Goal: Use online tool/utility

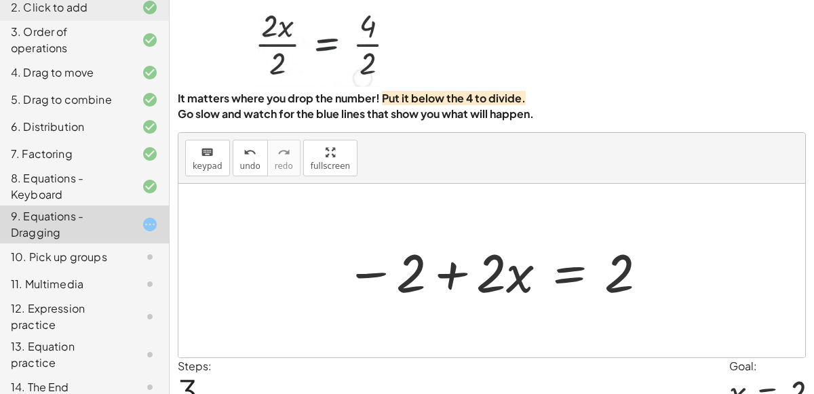
scroll to position [110, 0]
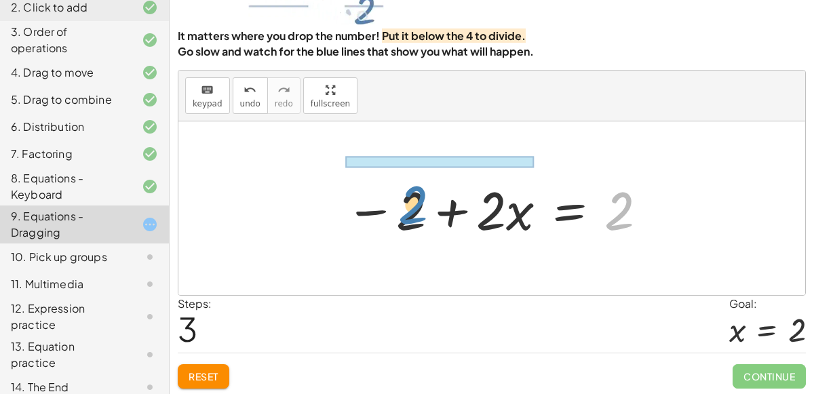
drag, startPoint x: 613, startPoint y: 215, endPoint x: 406, endPoint y: 209, distance: 207.0
click at [406, 209] on div at bounding box center [496, 209] width 317 height 70
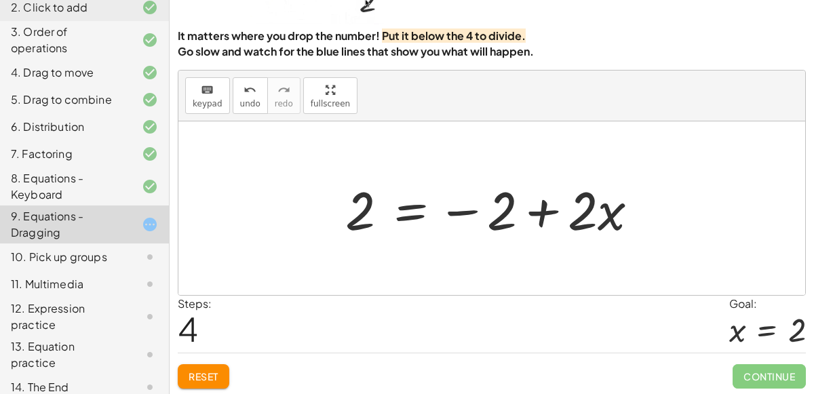
click at [539, 211] on div at bounding box center [496, 209] width 317 height 70
click at [500, 202] on div at bounding box center [496, 209] width 317 height 70
click at [554, 215] on div at bounding box center [496, 209] width 317 height 70
click at [358, 207] on div at bounding box center [496, 209] width 317 height 70
click at [363, 216] on div at bounding box center [496, 209] width 317 height 70
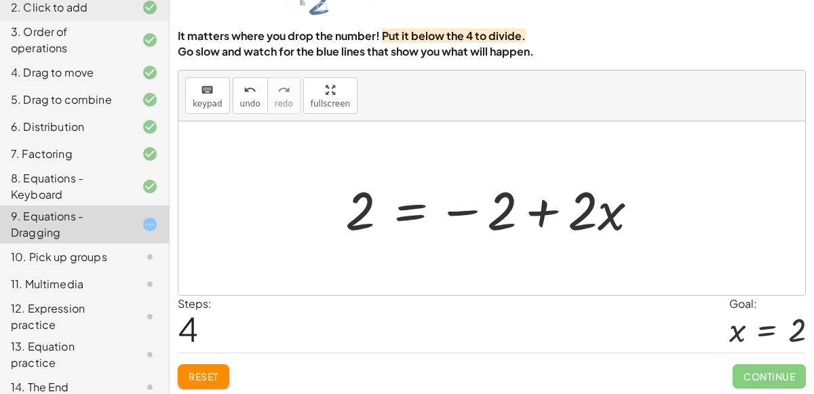
click at [500, 212] on div at bounding box center [496, 209] width 317 height 70
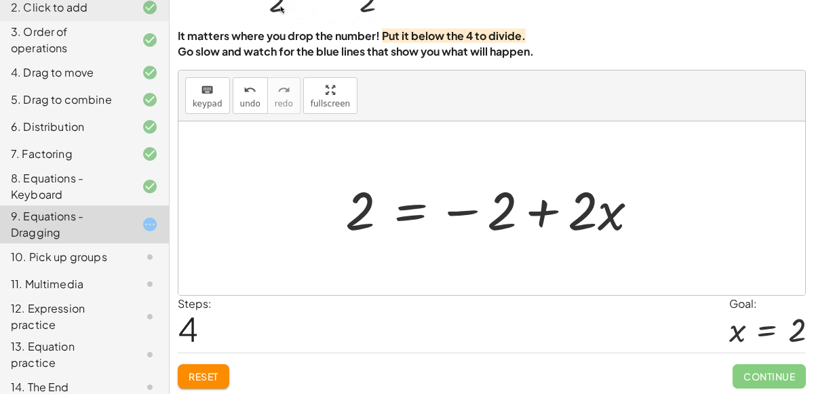
click at [500, 212] on div at bounding box center [496, 209] width 317 height 70
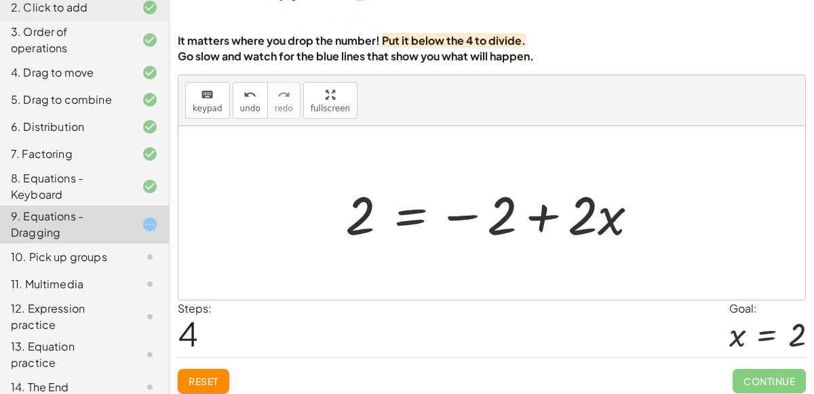
scroll to position [104, 0]
click at [495, 219] on div at bounding box center [496, 214] width 317 height 70
click at [466, 222] on div at bounding box center [496, 214] width 317 height 70
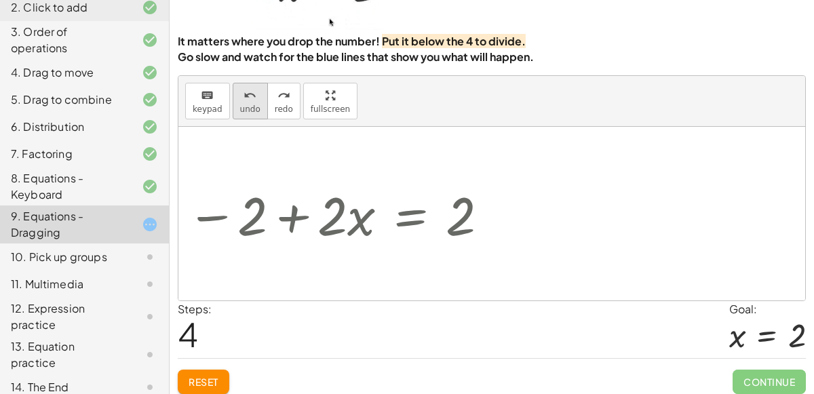
click at [246, 109] on span "undo" at bounding box center [250, 108] width 20 height 9
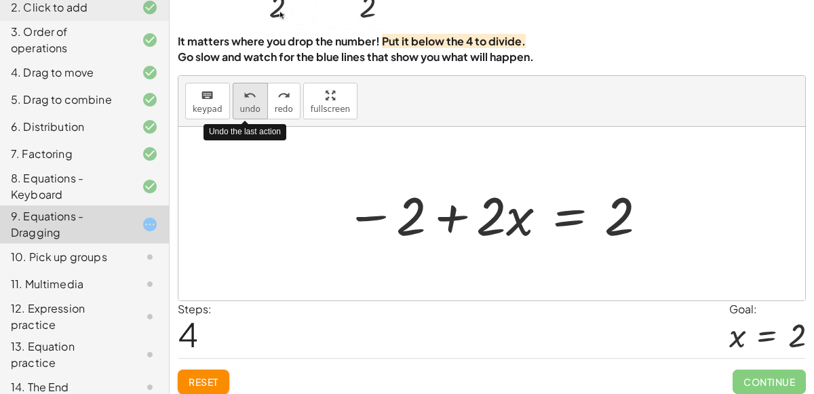
click at [246, 109] on span "undo" at bounding box center [250, 108] width 20 height 9
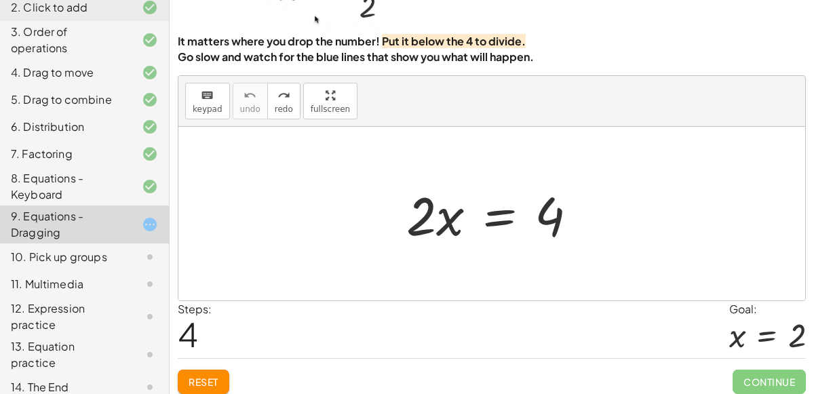
click at [431, 216] on div at bounding box center [497, 214] width 195 height 70
click at [417, 217] on div at bounding box center [497, 214] width 195 height 70
click at [520, 240] on div at bounding box center [497, 214] width 195 height 70
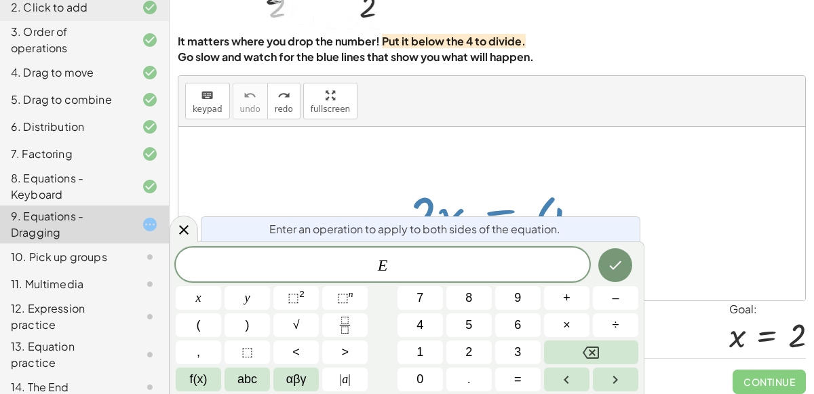
click at [520, 240] on div "Enter an operation to apply to both sides of the equation." at bounding box center [421, 228] width 440 height 25
click at [406, 284] on div "E x y ⬚ 2 ⬚ n 7 8 9 + – ( ) √ 4 5 6 × ÷ , ⬚ < > 1 2 3 f(x) abc αβγ | a | 0 . =" at bounding box center [407, 320] width 463 height 144
click at [406, 276] on div "E" at bounding box center [383, 265] width 414 height 34
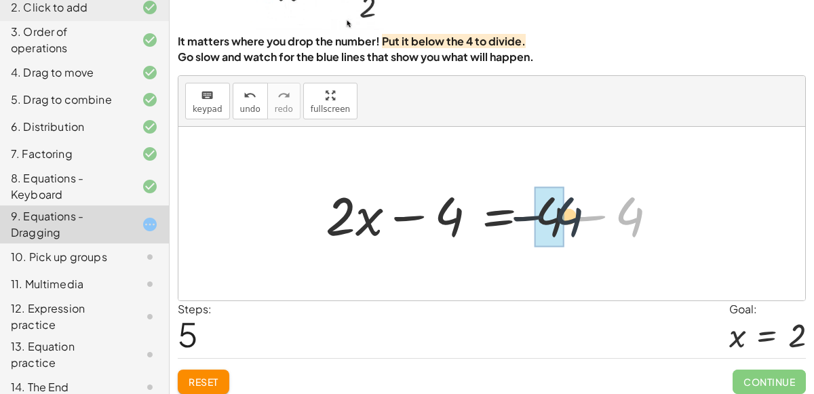
drag, startPoint x: 617, startPoint y: 220, endPoint x: 544, endPoint y: 218, distance: 73.3
